Goal: Task Accomplishment & Management: Manage account settings

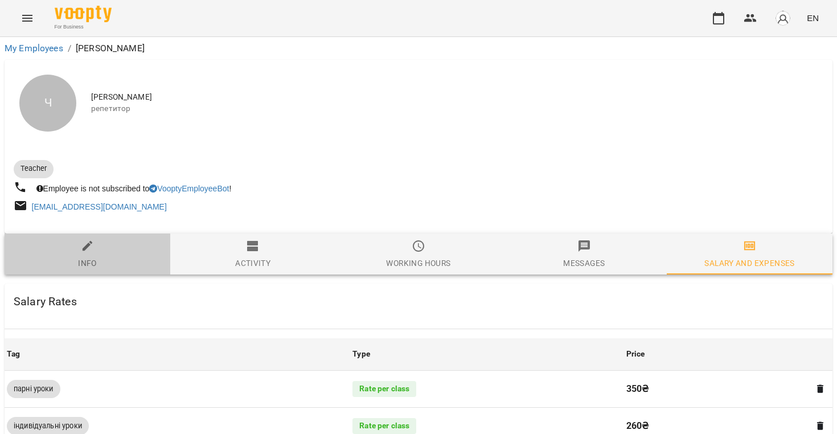
click at [89, 246] on icon "button" at bounding box center [88, 246] width 10 height 10
select select "**"
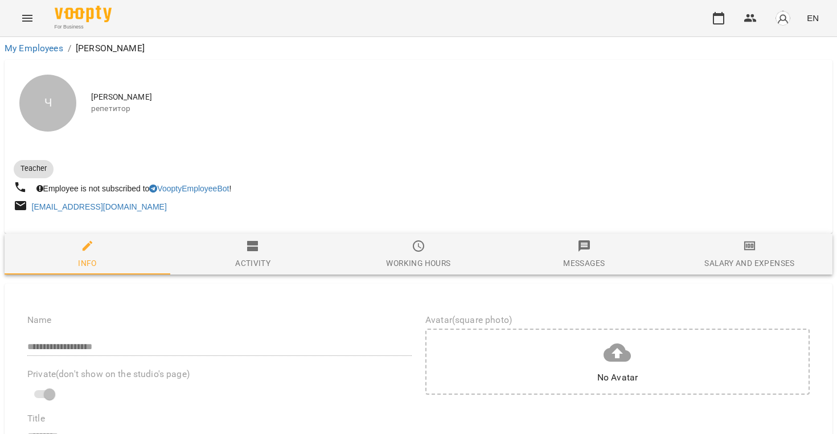
click at [30, 11] on button "Menu" at bounding box center [27, 18] width 27 height 27
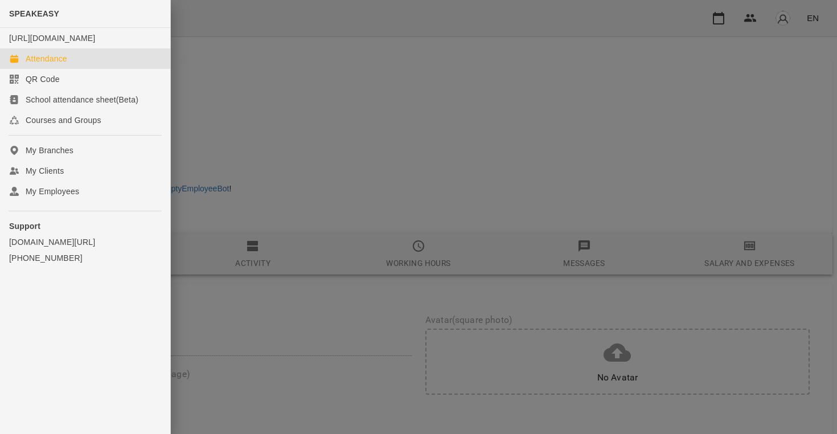
click at [56, 64] on div "Attendance" at bounding box center [47, 58] width 42 height 11
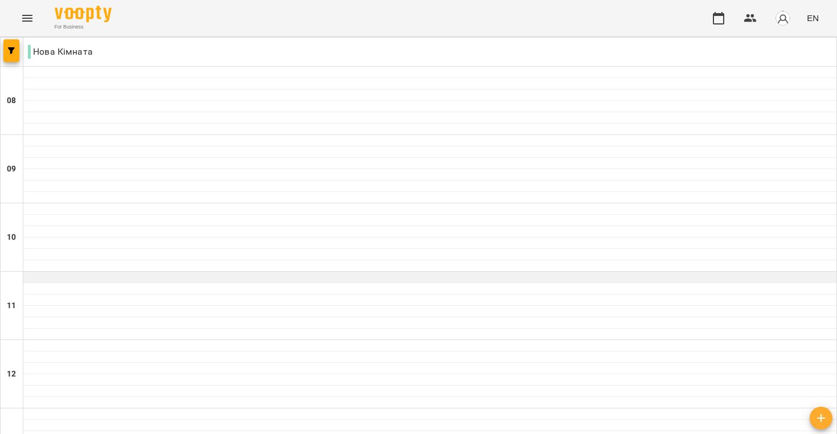
scroll to position [209, 0]
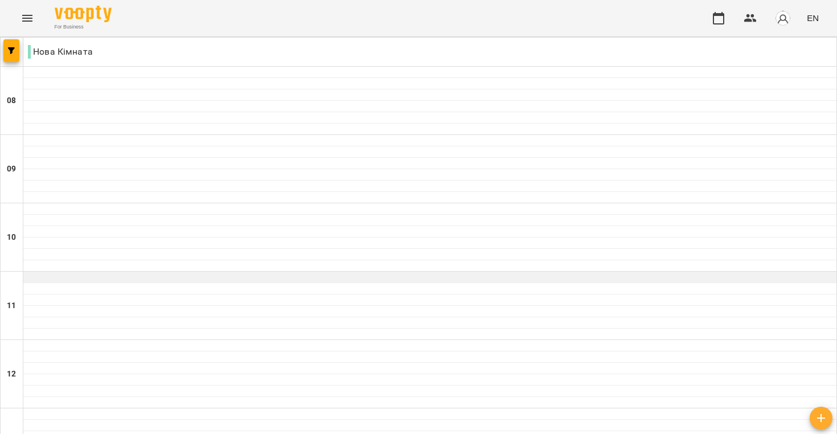
scroll to position [55, 0]
click at [184, 272] on div at bounding box center [429, 277] width 813 height 11
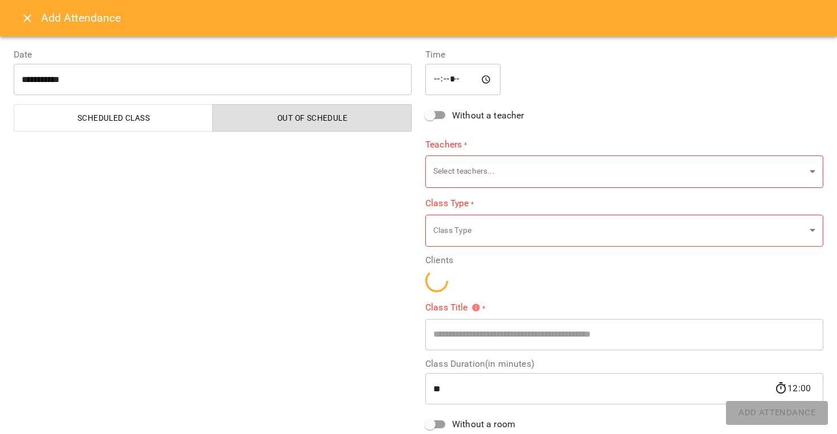
type input "**********"
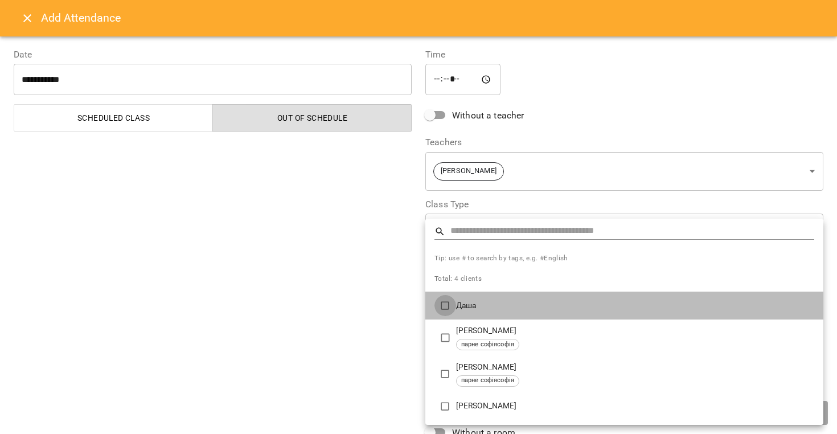
type input "**********"
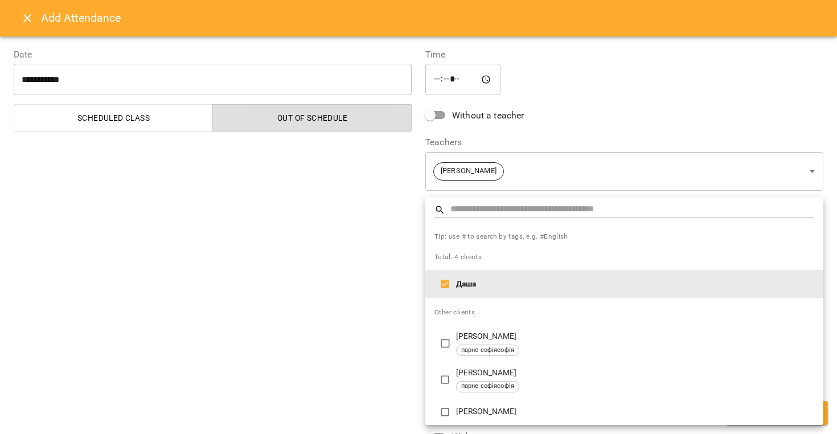
click at [377, 342] on div at bounding box center [418, 217] width 837 height 434
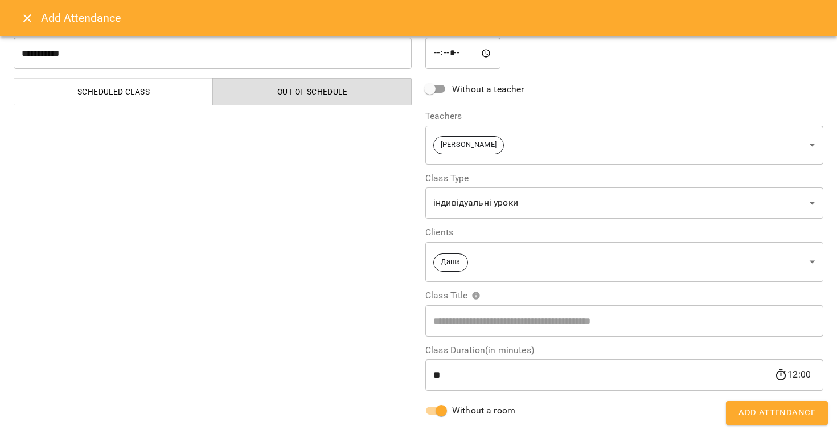
scroll to position [46, 0]
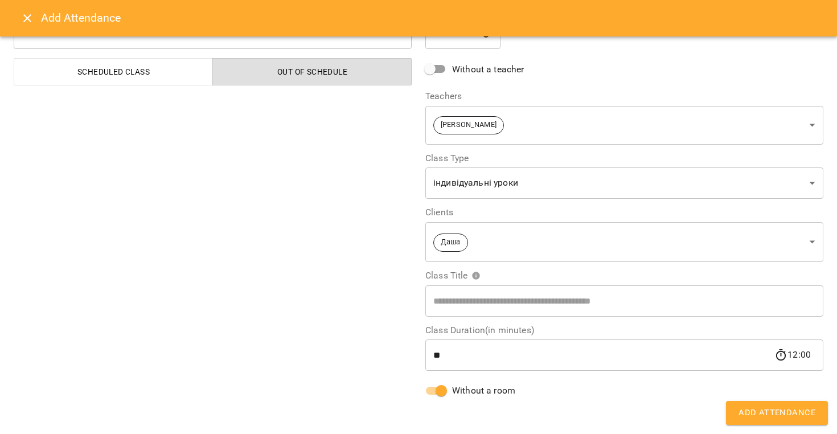
click at [750, 413] on span "Add Attendance" at bounding box center [777, 412] width 77 height 15
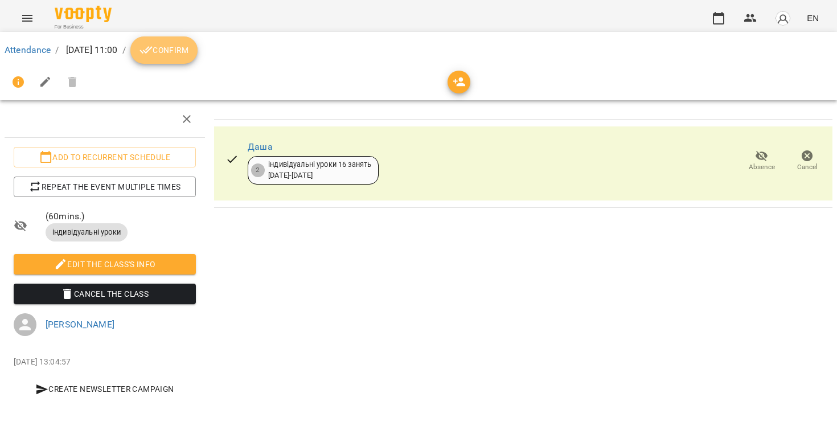
click at [188, 52] on span "Confirm" at bounding box center [164, 50] width 49 height 14
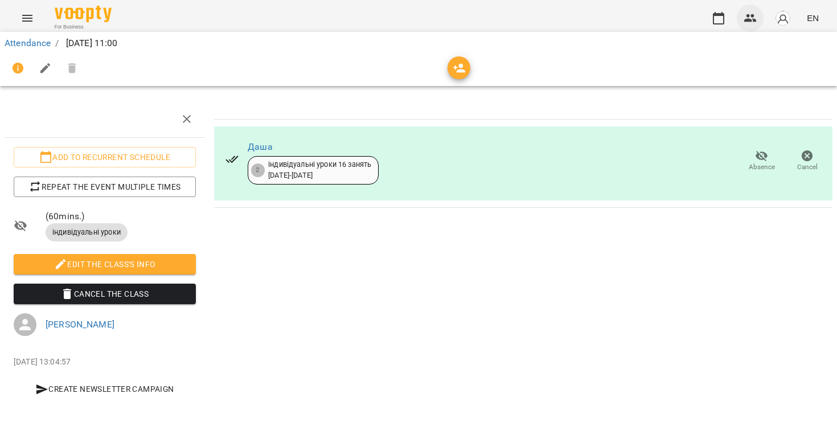
click at [756, 13] on icon "button" at bounding box center [751, 18] width 14 height 14
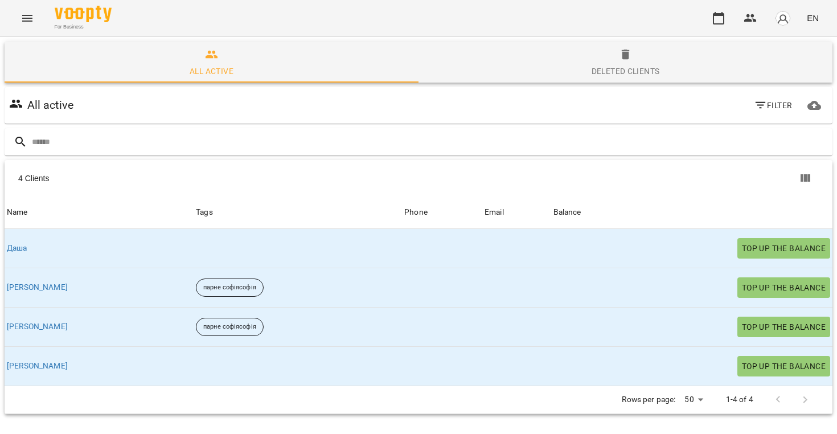
click at [791, 17] on img "button" at bounding box center [783, 18] width 16 height 16
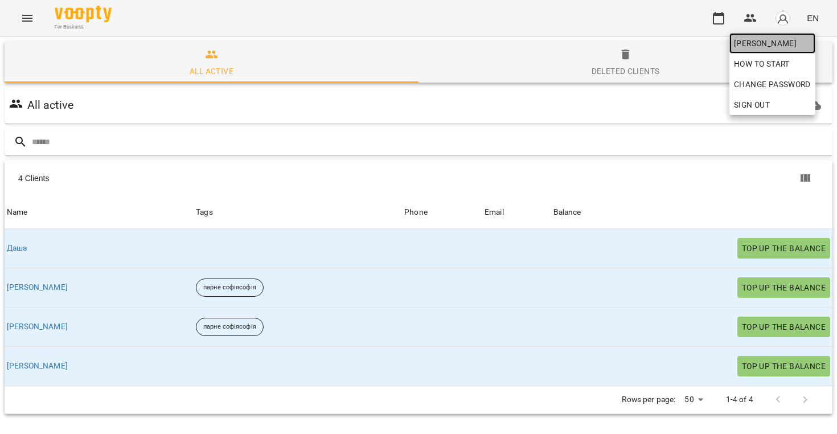
click at [746, 45] on span "[PERSON_NAME]" at bounding box center [772, 43] width 77 height 14
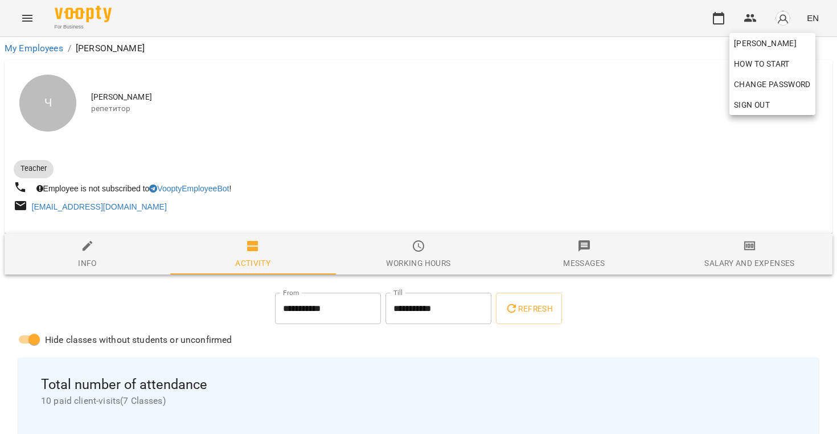
click at [426, 177] on div at bounding box center [418, 217] width 837 height 434
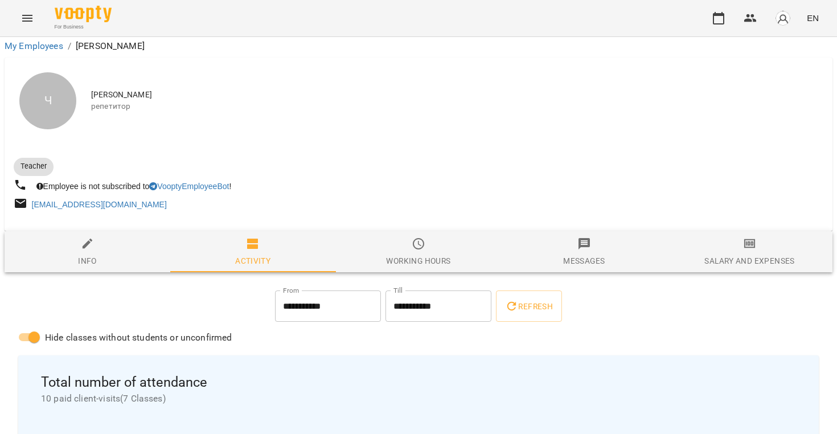
scroll to position [35, 0]
click at [753, 237] on icon "button" at bounding box center [750, 244] width 14 height 14
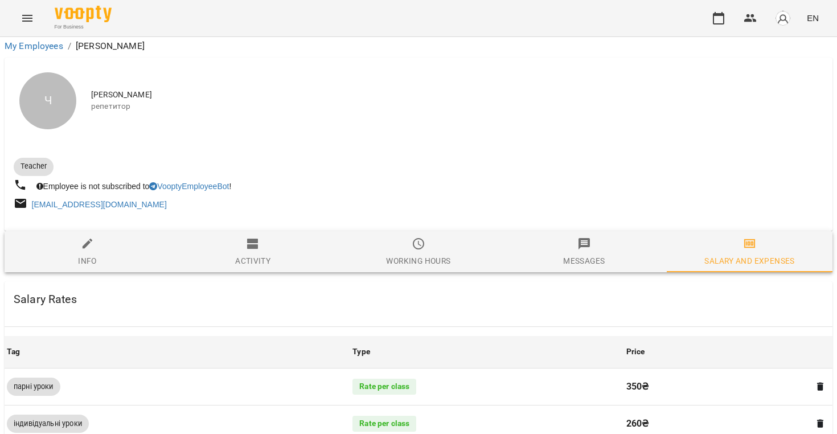
scroll to position [229, 0]
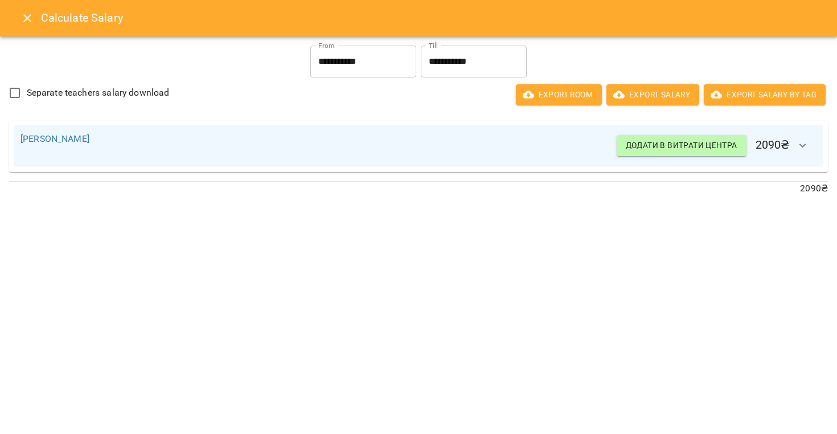
click at [29, 21] on icon "Close" at bounding box center [27, 18] width 8 height 8
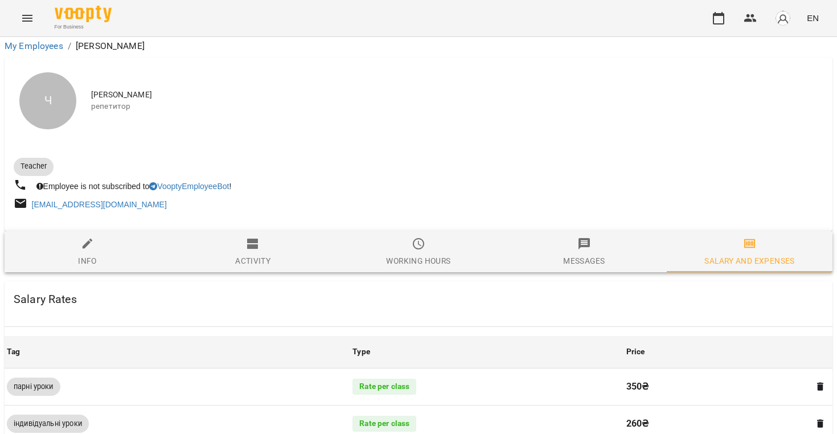
click at [219, 281] on div "Salary Rates" at bounding box center [419, 299] width 828 height 36
